Goal: Book appointment/travel/reservation

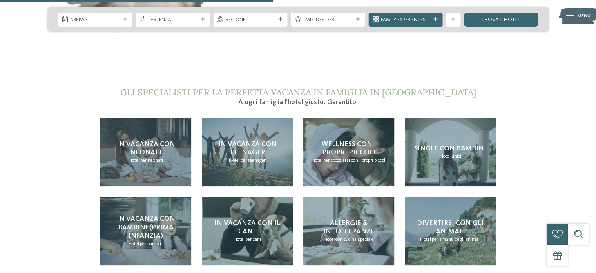
scroll to position [1490, 0]
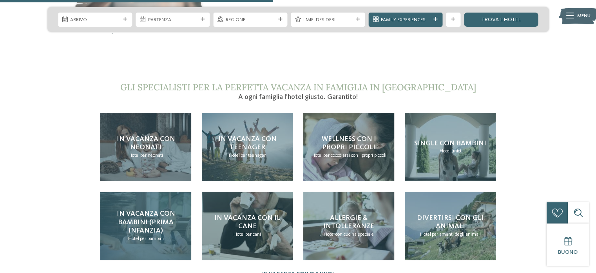
click at [162, 209] on h4 "In vacanza con bambini (prima infanzia)" at bounding box center [145, 221] width 77 height 25
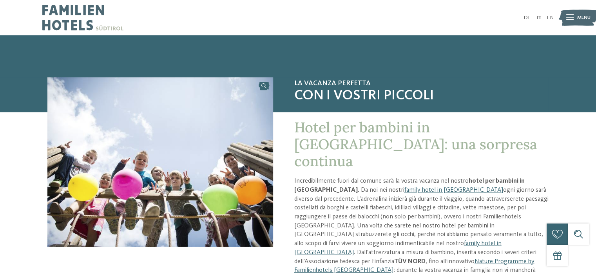
click at [576, 10] on img at bounding box center [578, 18] width 39 height 20
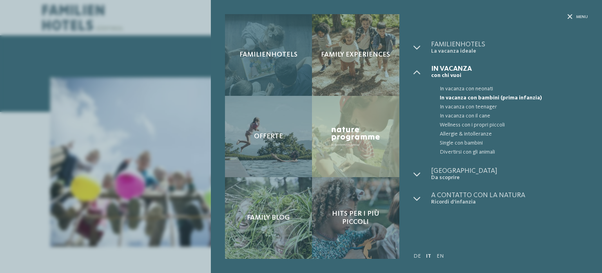
click at [293, 65] on div "Familienhotels" at bounding box center [268, 55] width 87 height 82
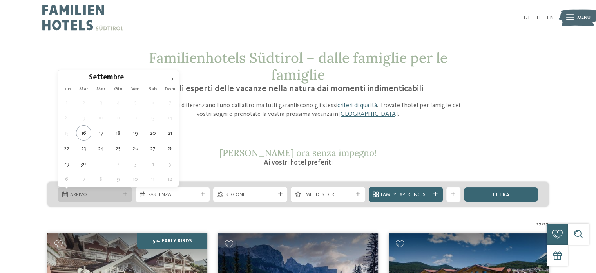
click at [125, 193] on icon at bounding box center [125, 194] width 4 height 4
click at [171, 78] on icon at bounding box center [171, 78] width 5 height 5
type input "****"
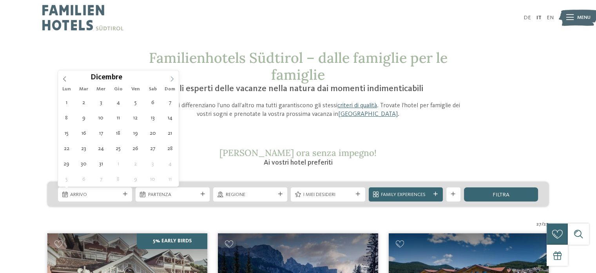
click at [171, 78] on icon at bounding box center [171, 78] width 5 height 5
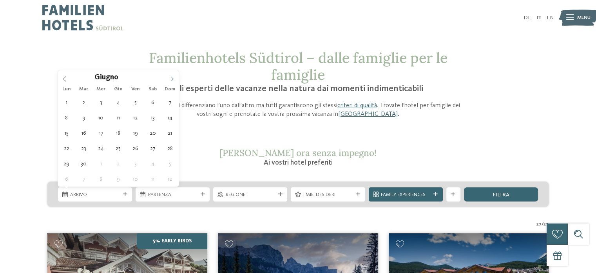
click at [171, 78] on icon at bounding box center [171, 78] width 5 height 5
type div "08.08.2026"
type input "****"
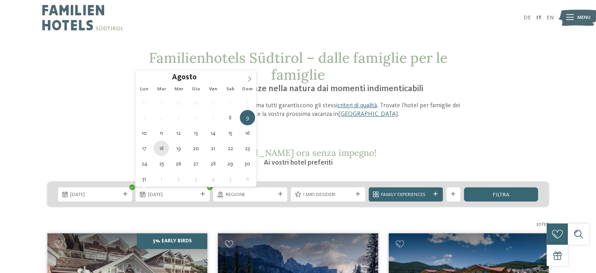
type div "18.08.2026"
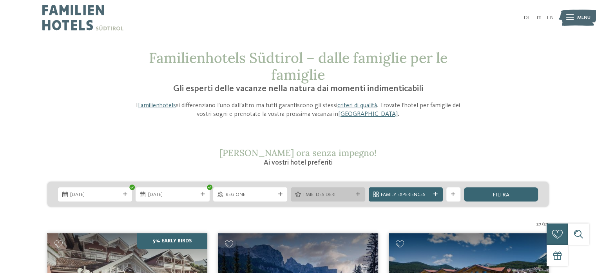
click at [318, 196] on span "I miei desideri" at bounding box center [327, 194] width 49 height 7
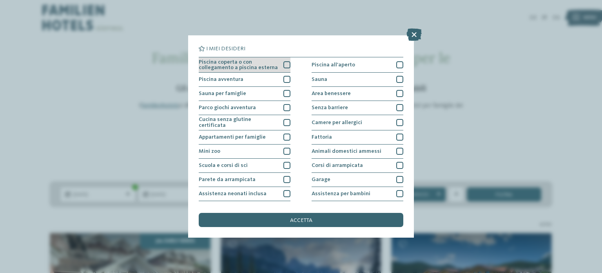
click at [285, 65] on div at bounding box center [286, 64] width 7 height 7
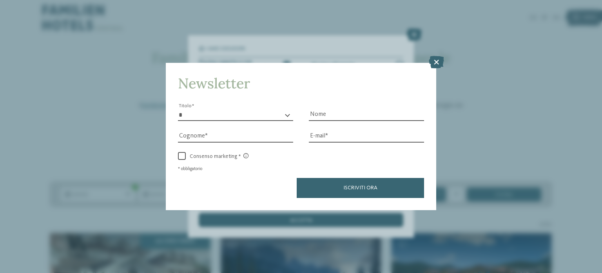
click at [398, 193] on button "Iscriviti ora" at bounding box center [360, 188] width 127 height 20
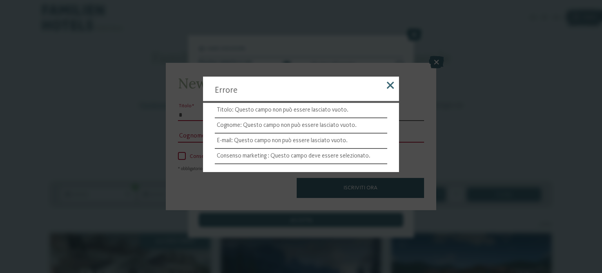
click at [387, 91] on div at bounding box center [390, 86] width 17 height 20
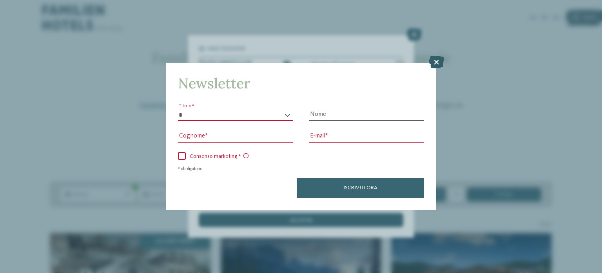
click at [436, 65] on icon at bounding box center [436, 62] width 15 height 13
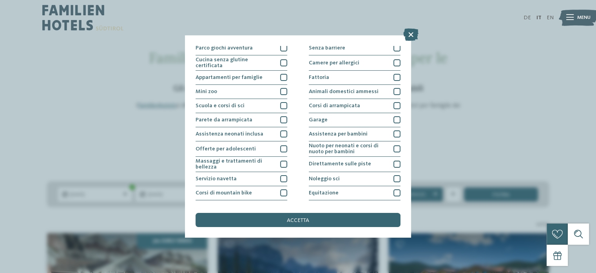
scroll to position [63, 0]
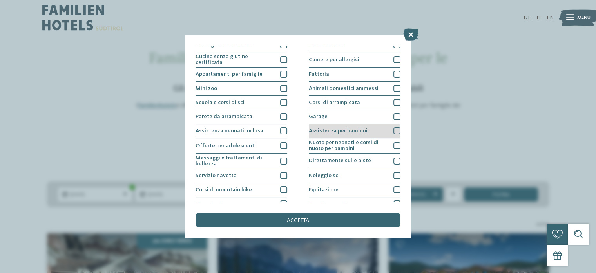
click at [395, 127] on div at bounding box center [397, 130] width 7 height 7
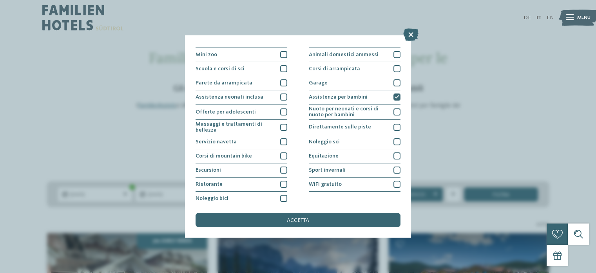
scroll to position [98, 0]
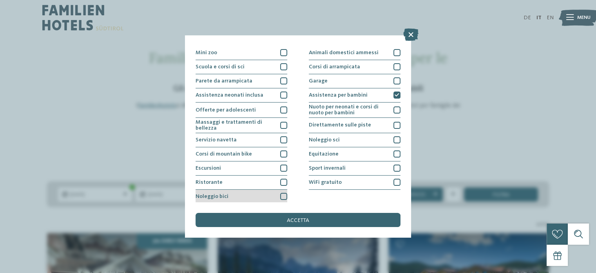
click at [285, 194] on div at bounding box center [283, 196] width 7 height 7
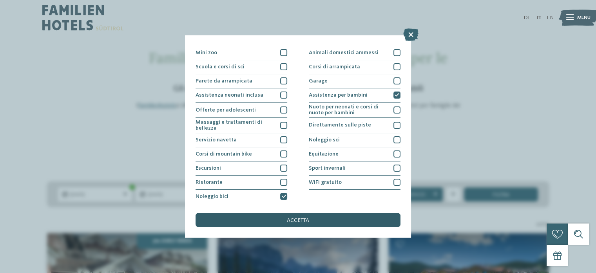
click at [294, 220] on span "accetta" at bounding box center [298, 219] width 22 height 5
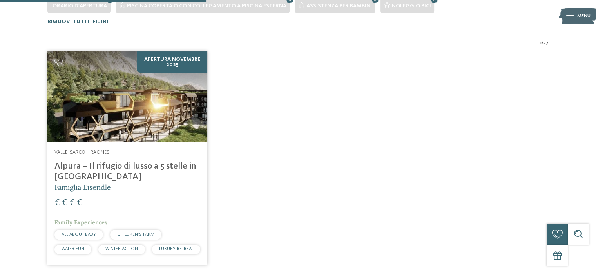
scroll to position [227, 0]
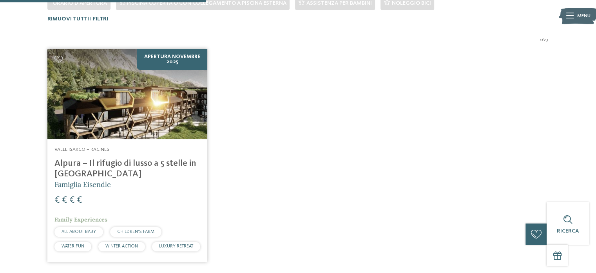
click at [175, 164] on h4 "Alpura – Il rifugio di lusso a 5 stelle in Alto Adige" at bounding box center [128, 168] width 146 height 21
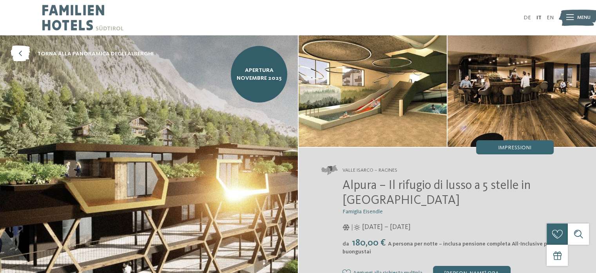
click at [337, 102] on img at bounding box center [373, 90] width 149 height 111
click at [497, 180] on span "Alpura – Il rifugio di lusso a 5 stelle in [GEOGRAPHIC_DATA]" at bounding box center [437, 192] width 188 height 27
